Goal: Task Accomplishment & Management: Use online tool/utility

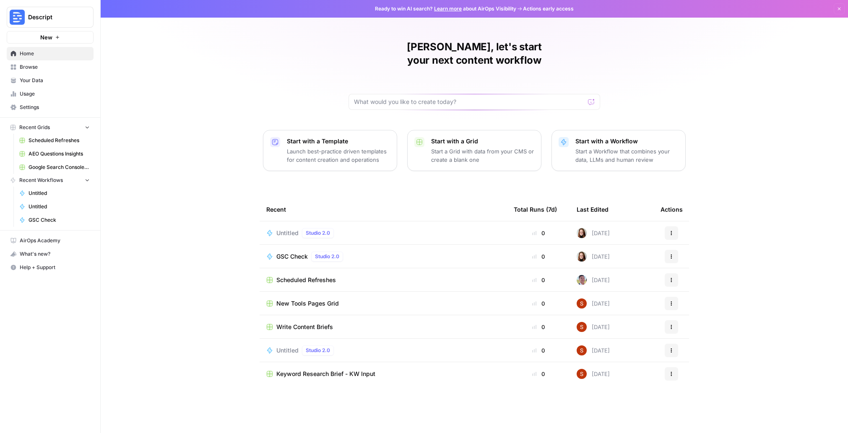
click at [462, 147] on p "Start a Grid with data from your CMS or create a blank one" at bounding box center [482, 155] width 103 height 17
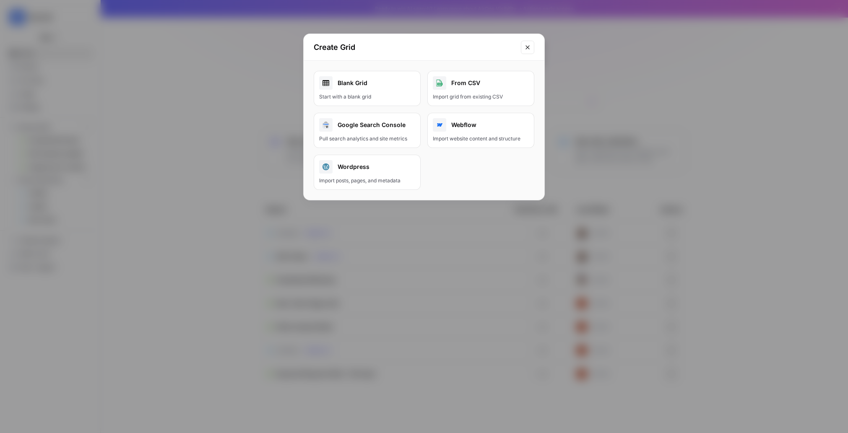
click at [396, 137] on div "Pull search analytics and site metrics" at bounding box center [367, 139] width 96 height 8
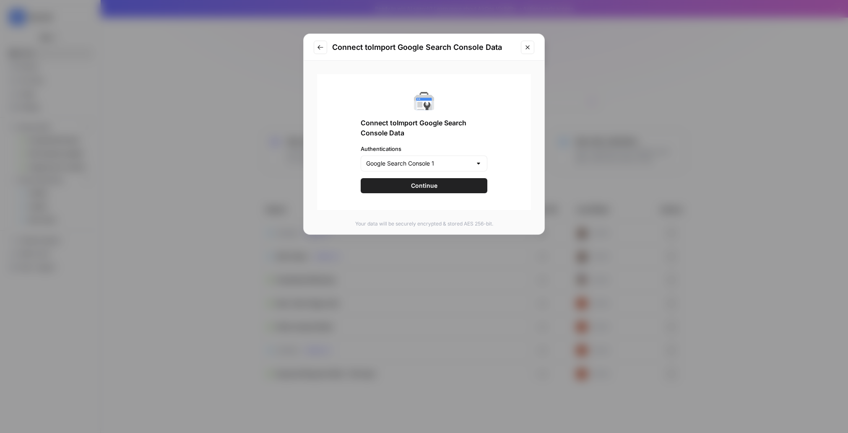
click at [438, 187] on button "Continue" at bounding box center [423, 185] width 127 height 15
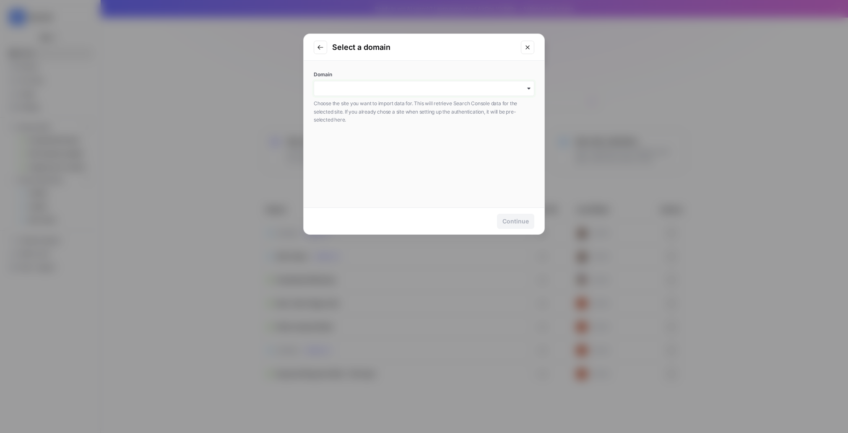
click at [420, 88] on input "Domain" at bounding box center [424, 88] width 210 height 8
click at [532, 88] on div "button" at bounding box center [424, 88] width 220 height 15
click at [485, 91] on input "Domain" at bounding box center [424, 88] width 210 height 8
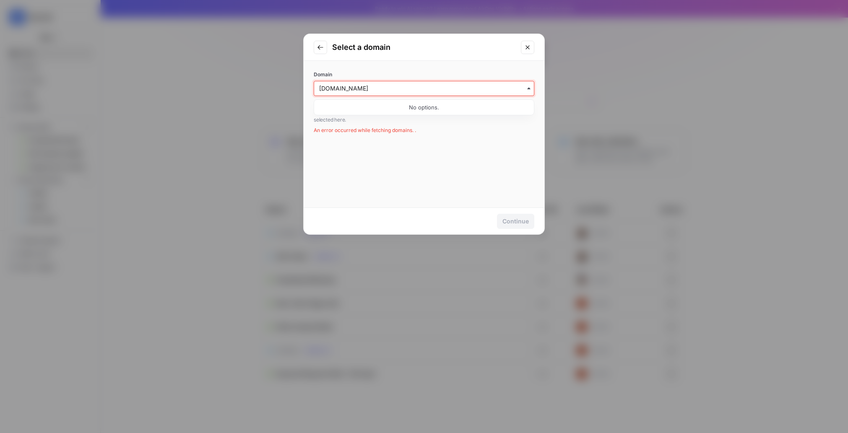
type input "[DOMAIN_NAME]"
click at [520, 126] on div "Domain [DOMAIN_NAME] Choose the site you want to import data for. This will ret…" at bounding box center [424, 102] width 220 height 63
click at [527, 50] on icon "Close modal" at bounding box center [527, 47] width 7 height 7
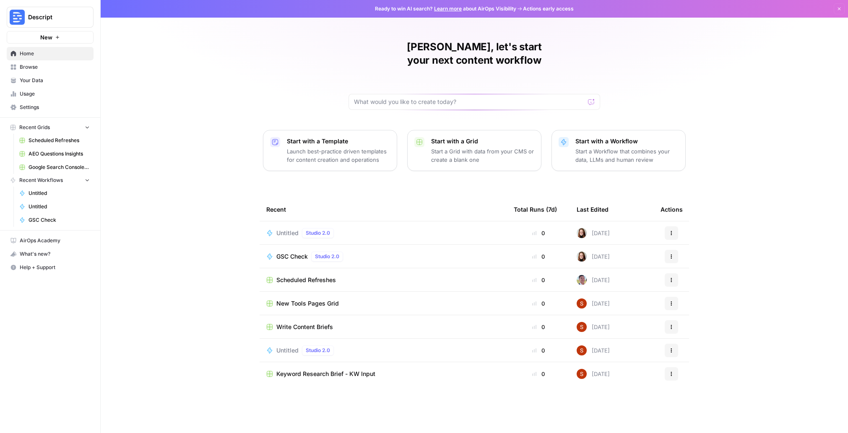
click at [49, 37] on span "New" at bounding box center [46, 37] width 12 height 8
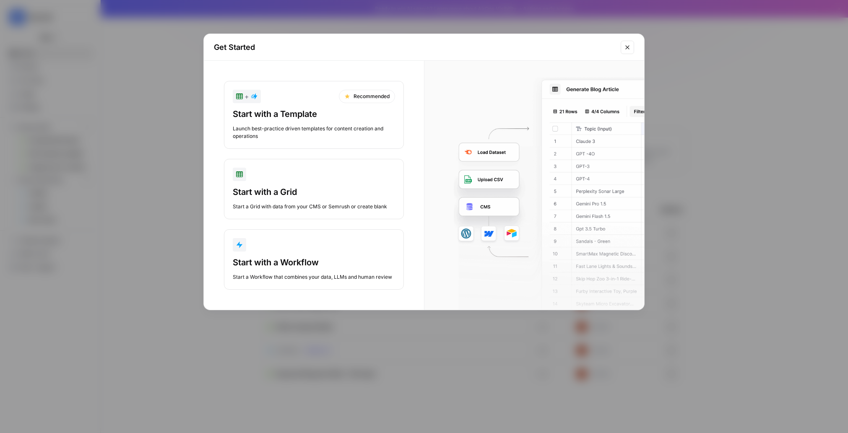
click at [350, 193] on div "Start with a Grid" at bounding box center [314, 192] width 162 height 12
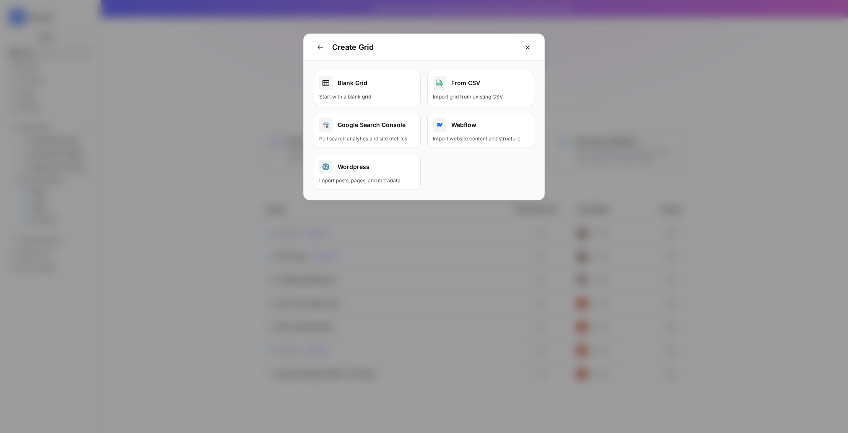
click at [355, 83] on div "Blank Grid" at bounding box center [367, 82] width 96 height 13
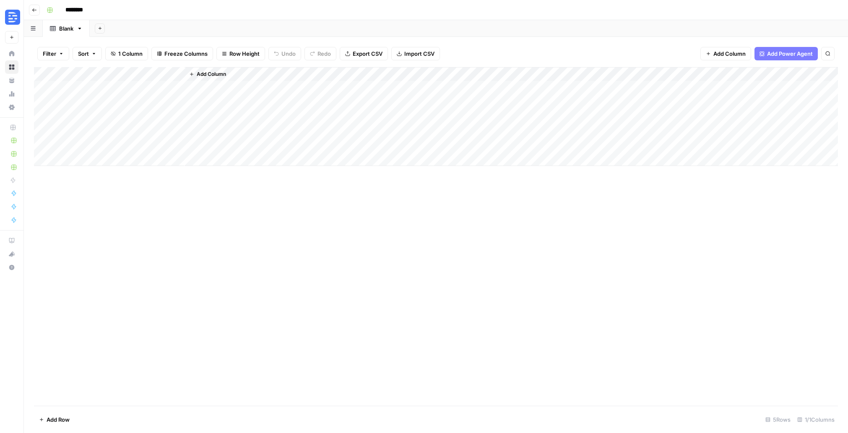
click at [193, 74] on icon "button" at bounding box center [191, 74] width 5 height 5
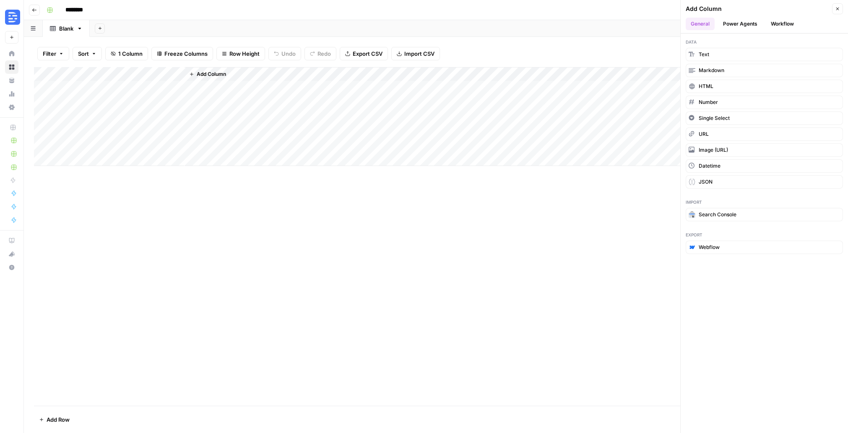
click at [739, 27] on button "Power Agents" at bounding box center [740, 24] width 44 height 13
